Goal: Information Seeking & Learning: Learn about a topic

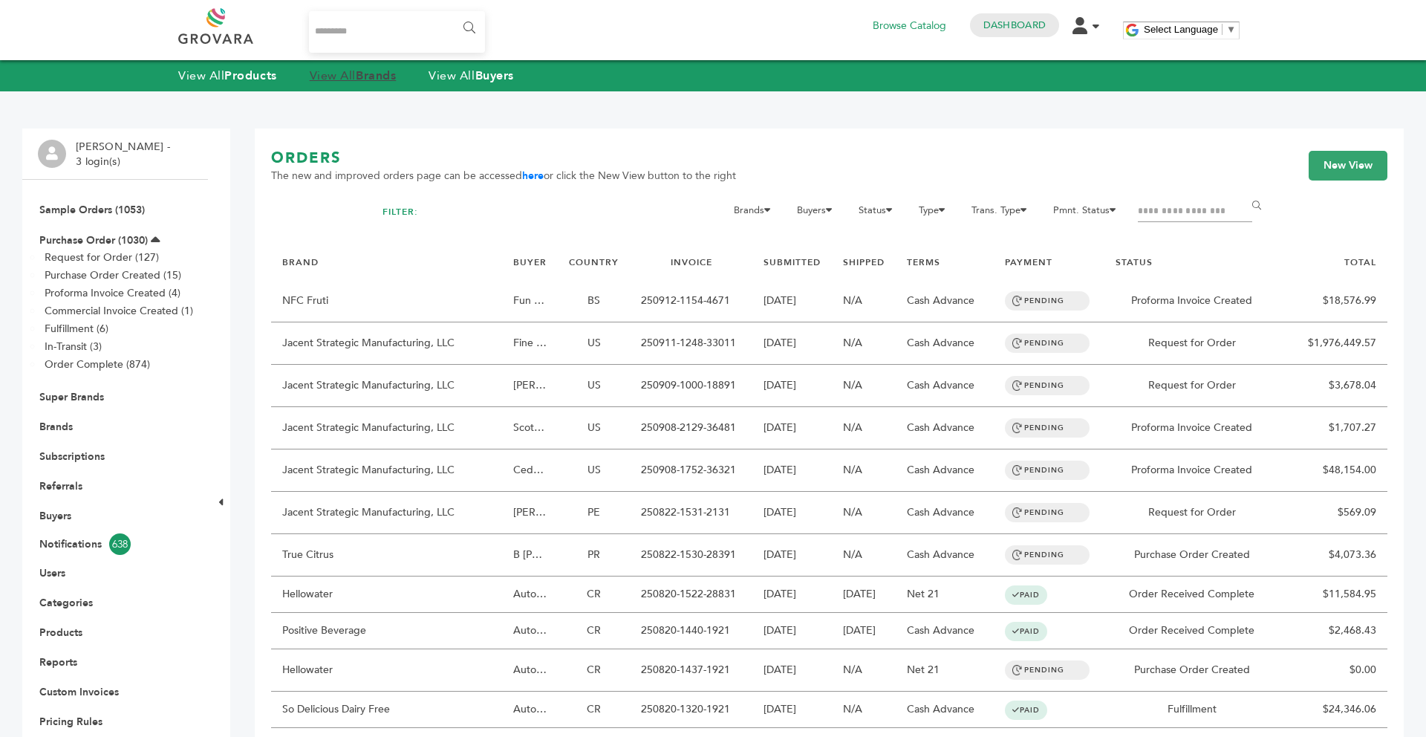
click at [373, 80] on strong "Brands" at bounding box center [376, 76] width 40 height 16
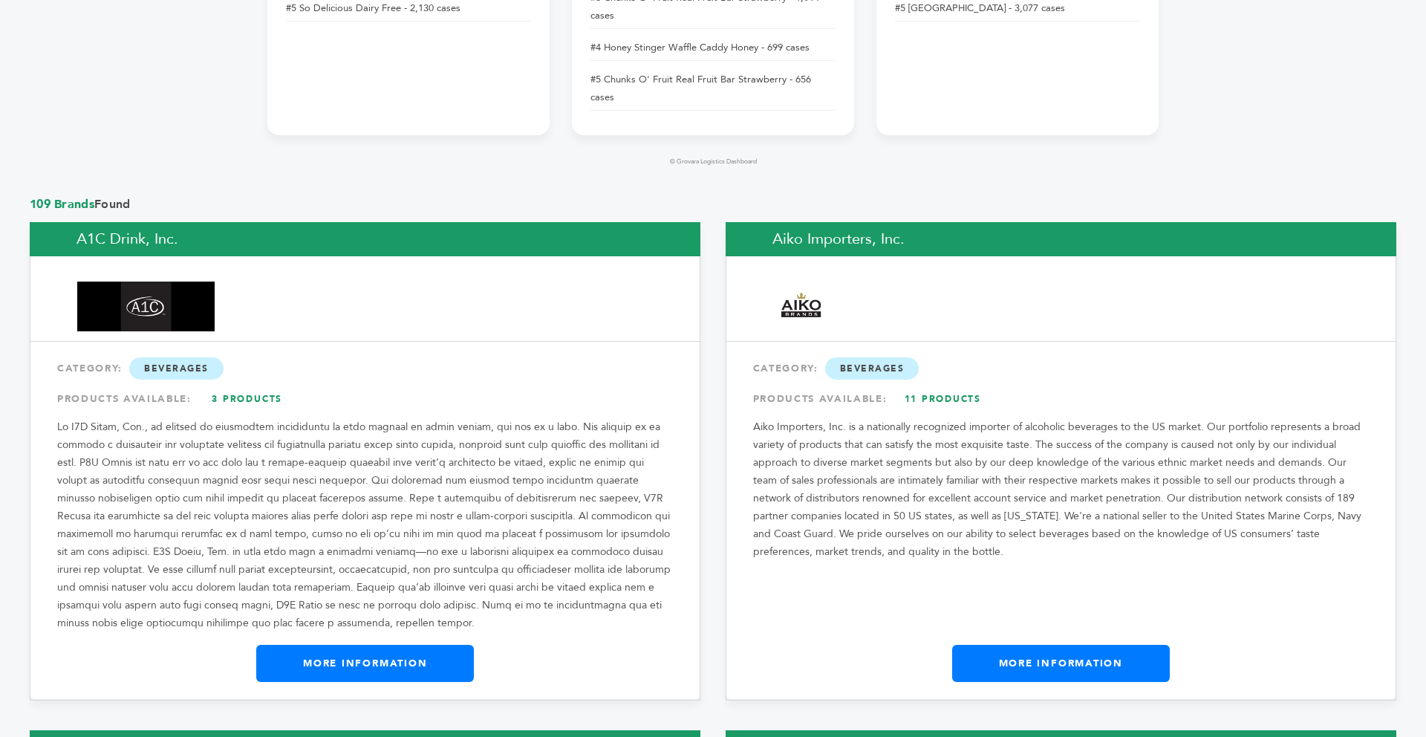
scroll to position [1121, 0]
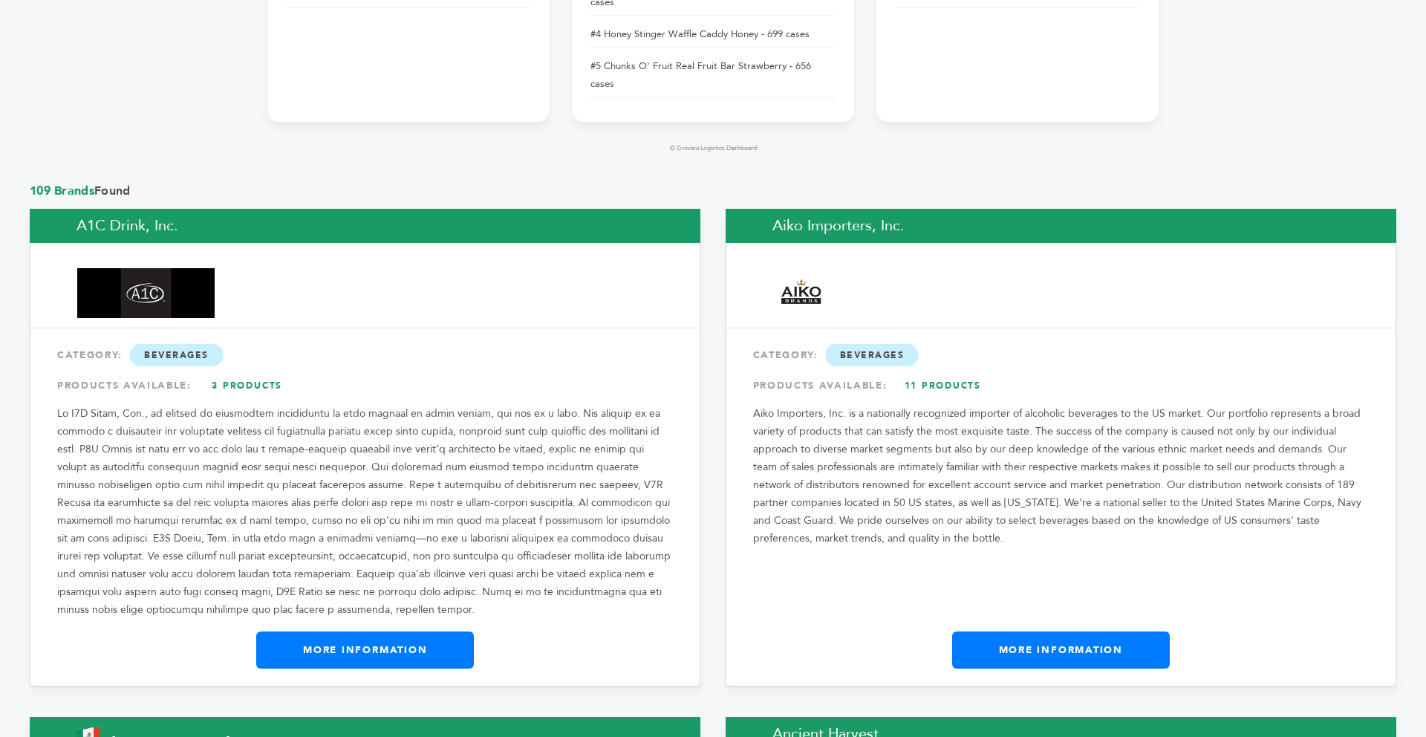
click at [391, 631] on link "More Information" at bounding box center [365, 649] width 218 height 37
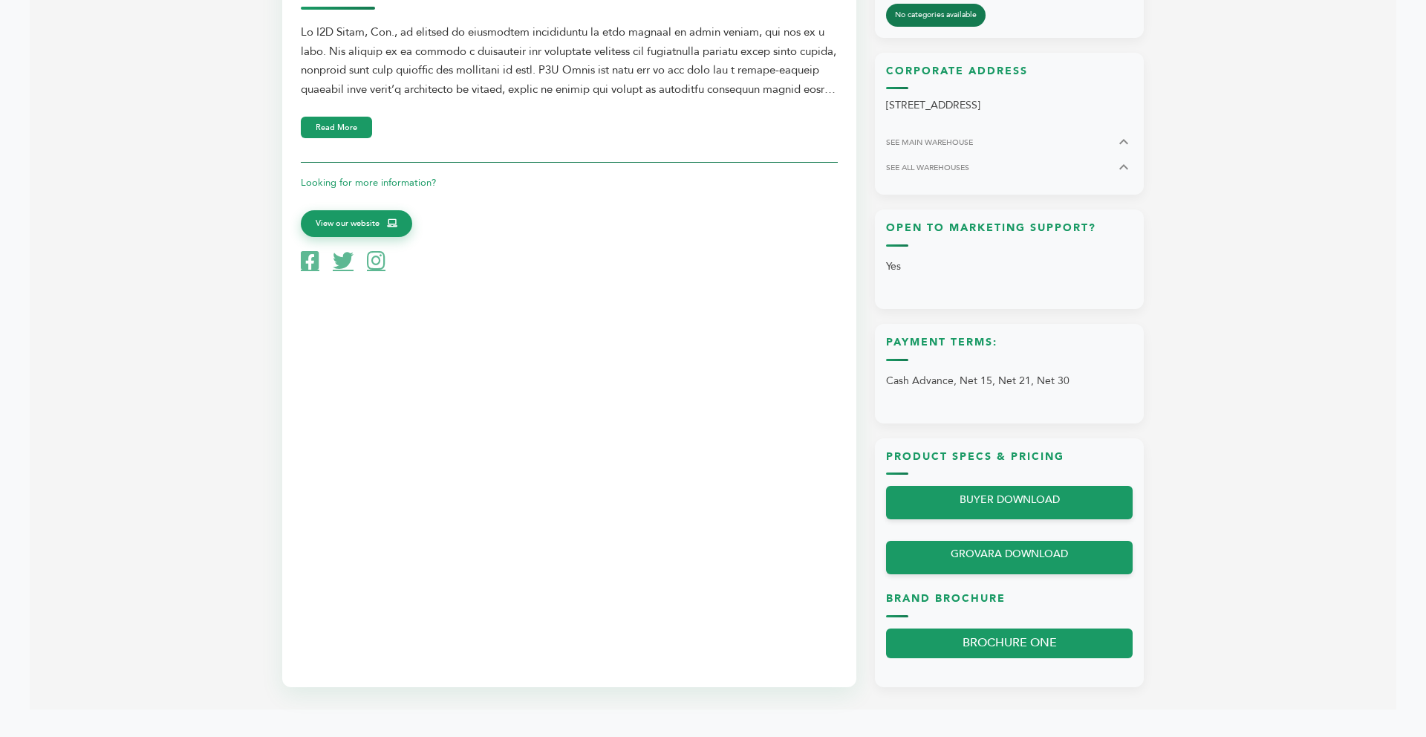
scroll to position [743, 0]
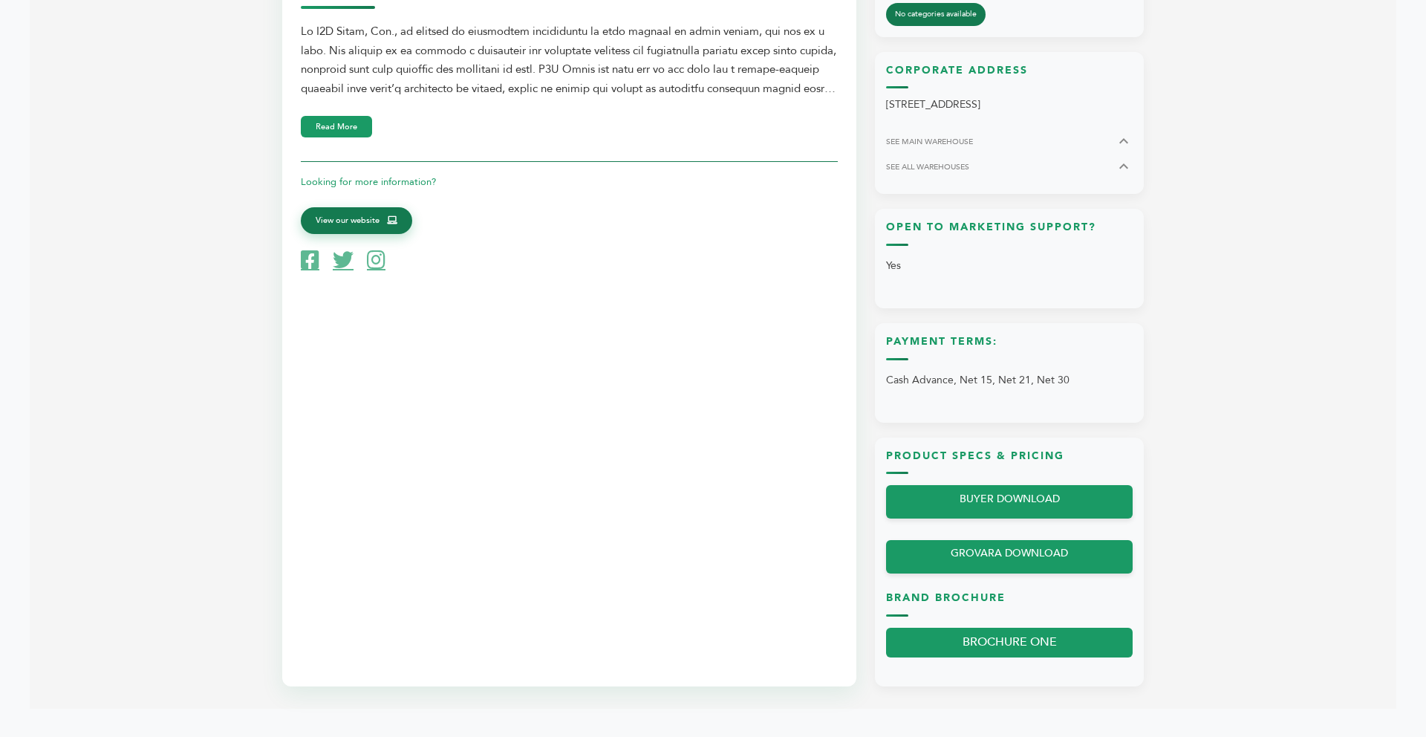
click at [382, 229] on link "View our website" at bounding box center [356, 220] width 111 height 27
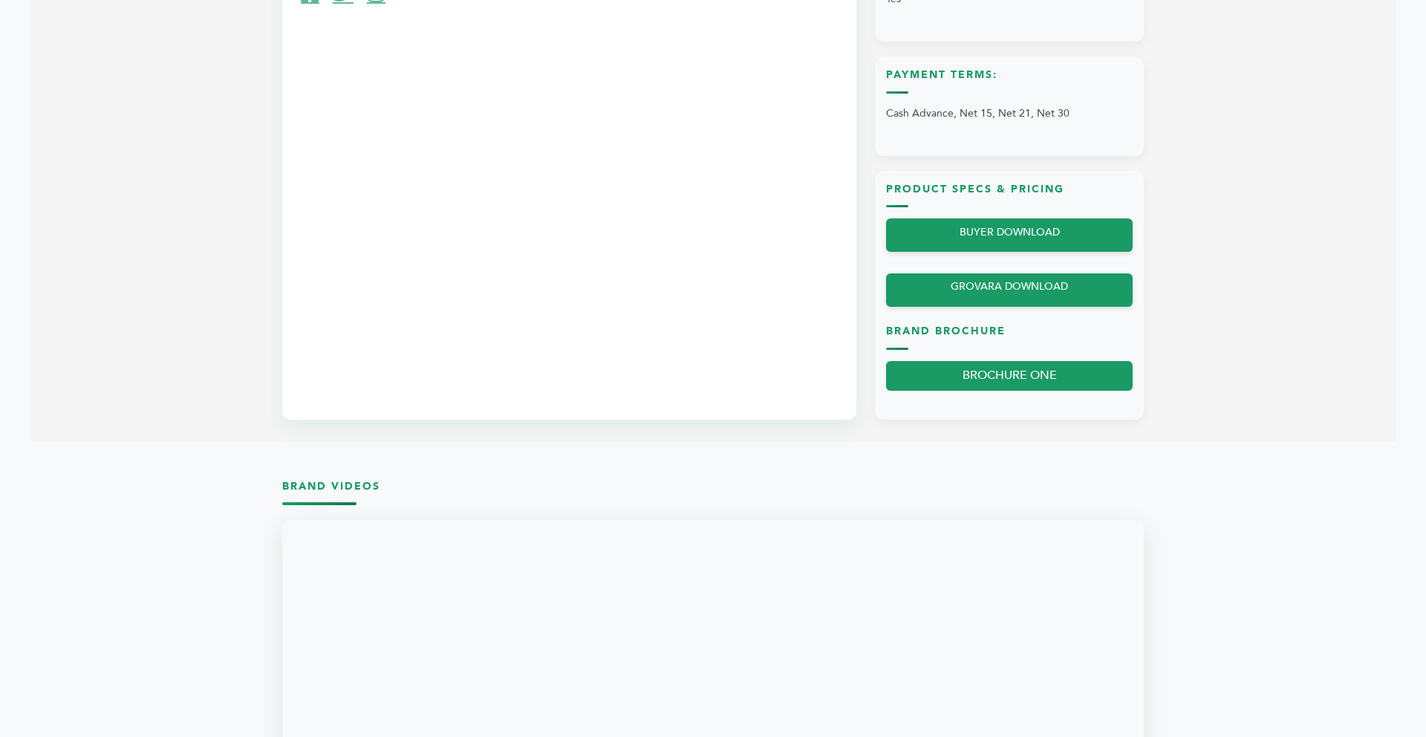
scroll to position [951, 0]
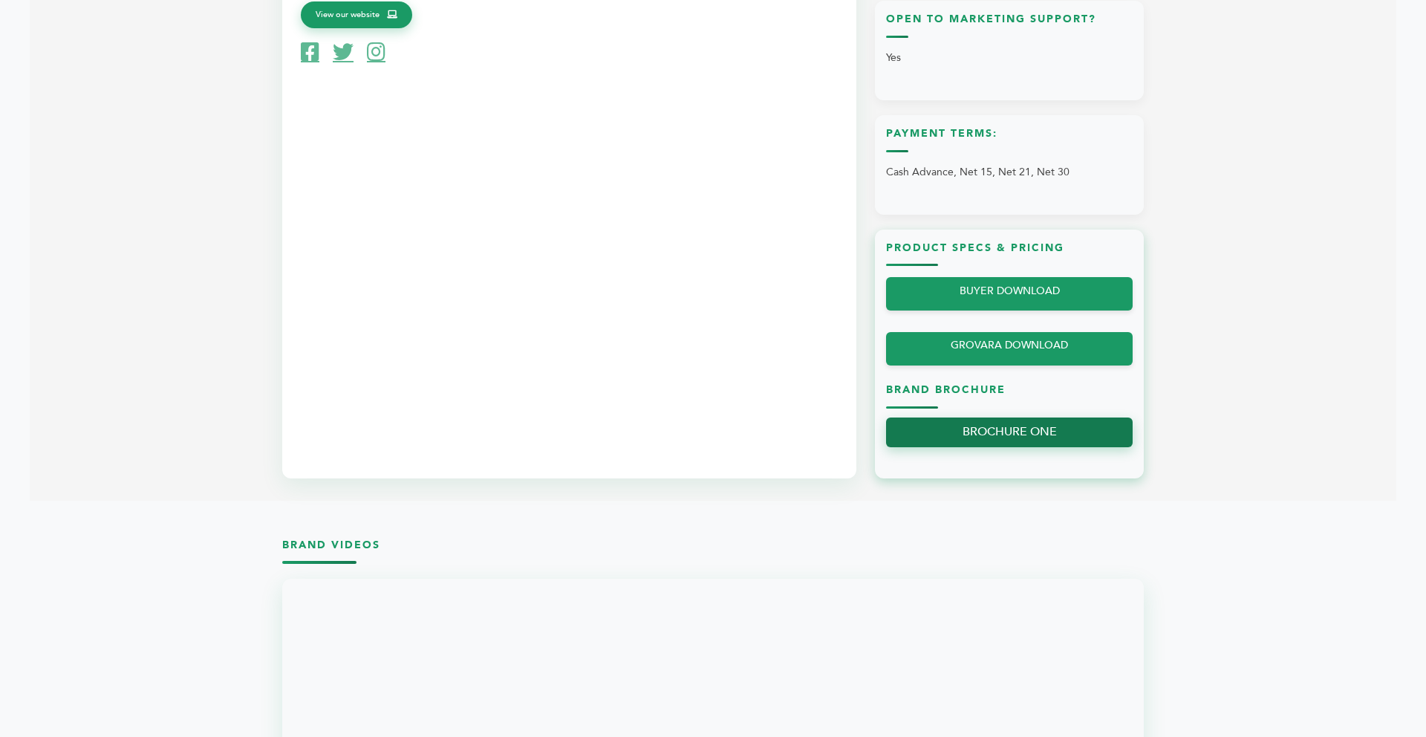
click at [1029, 427] on link "BROCHURE ONE" at bounding box center [1009, 432] width 247 height 30
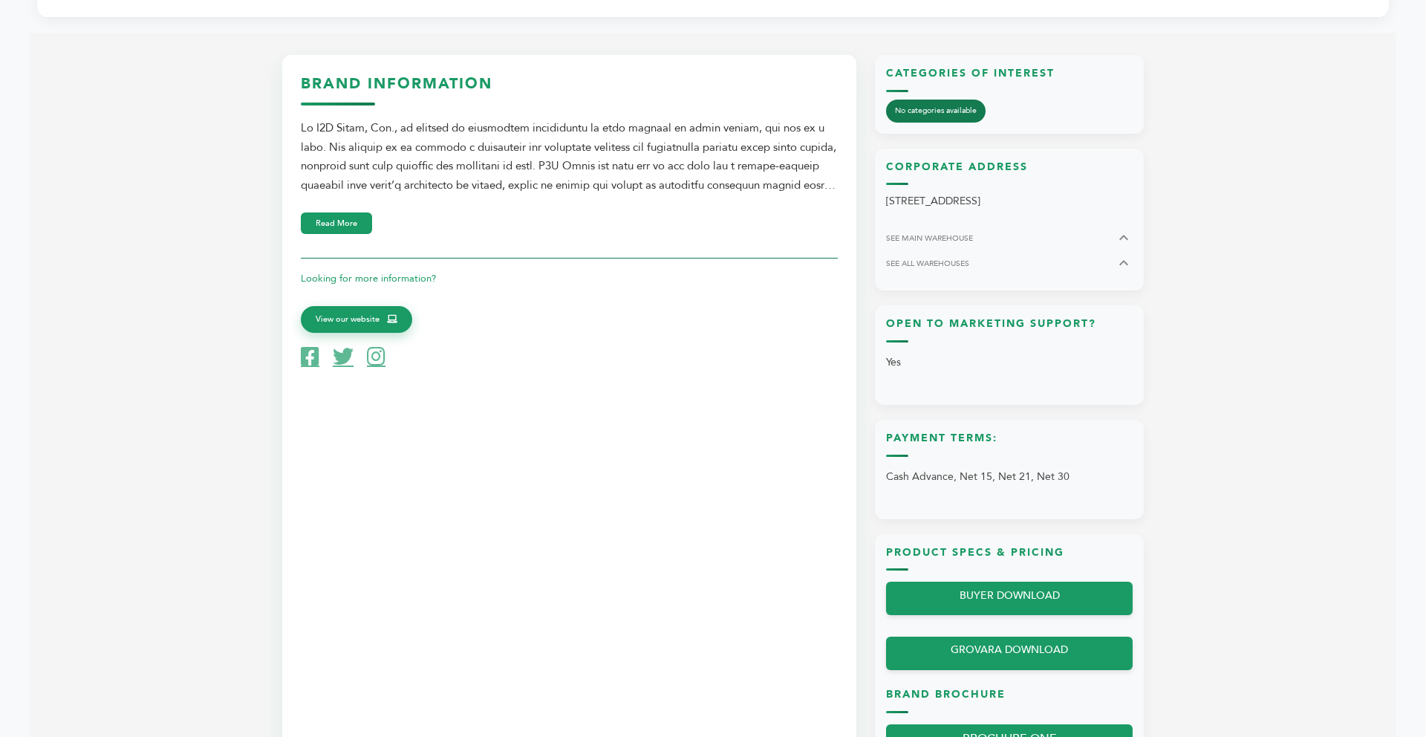
scroll to position [624, 0]
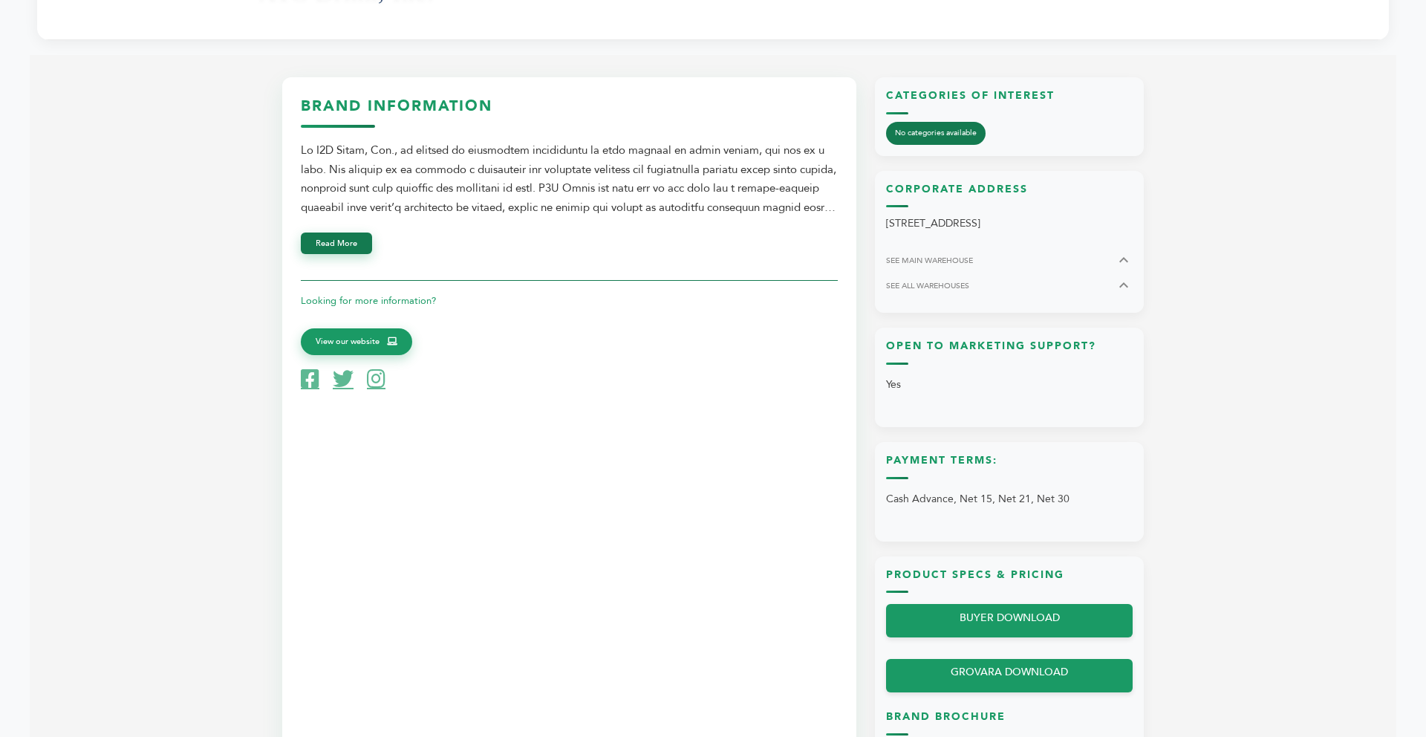
click at [354, 240] on button "Read More" at bounding box center [336, 243] width 71 height 22
